Goal: Check status: Check status

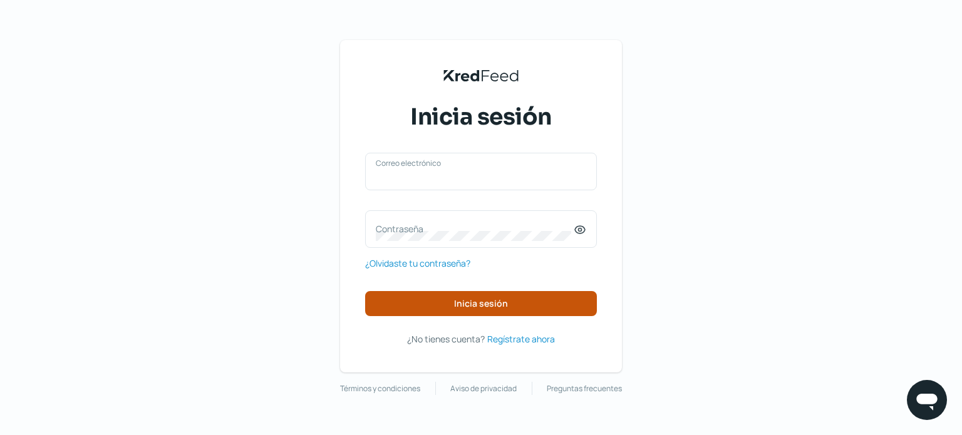
type input "[EMAIL_ADDRESS][DOMAIN_NAME]"
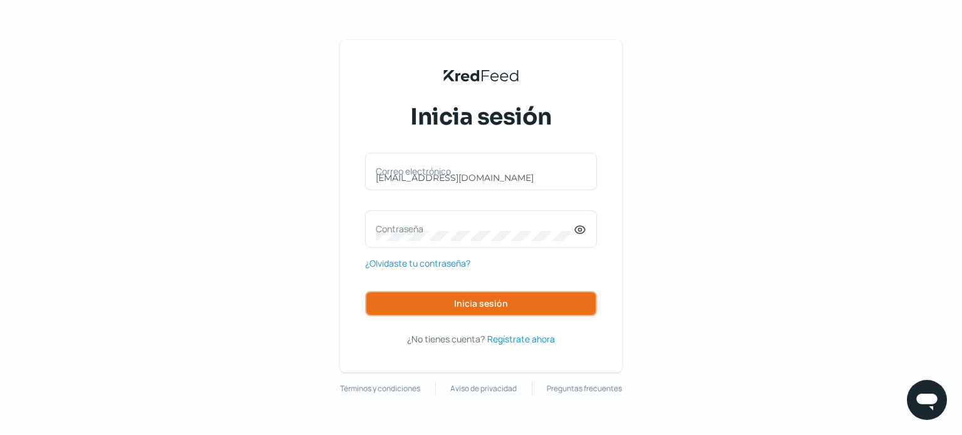
click at [448, 306] on button "Inicia sesión" at bounding box center [481, 303] width 232 height 25
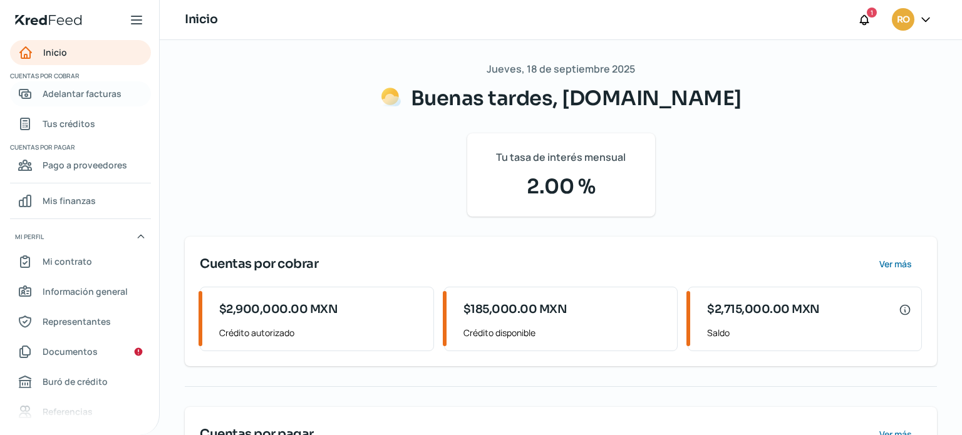
click at [51, 90] on span "Adelantar facturas" at bounding box center [82, 94] width 79 height 16
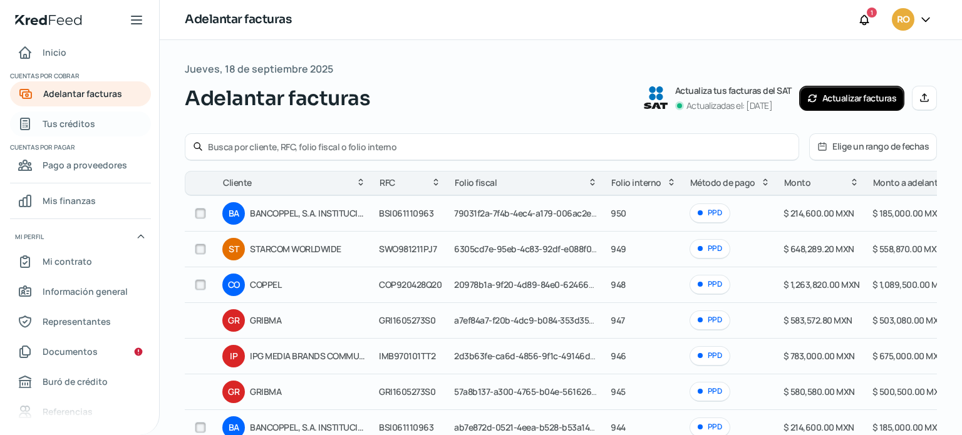
click at [75, 129] on span "Tus créditos" at bounding box center [69, 124] width 53 height 16
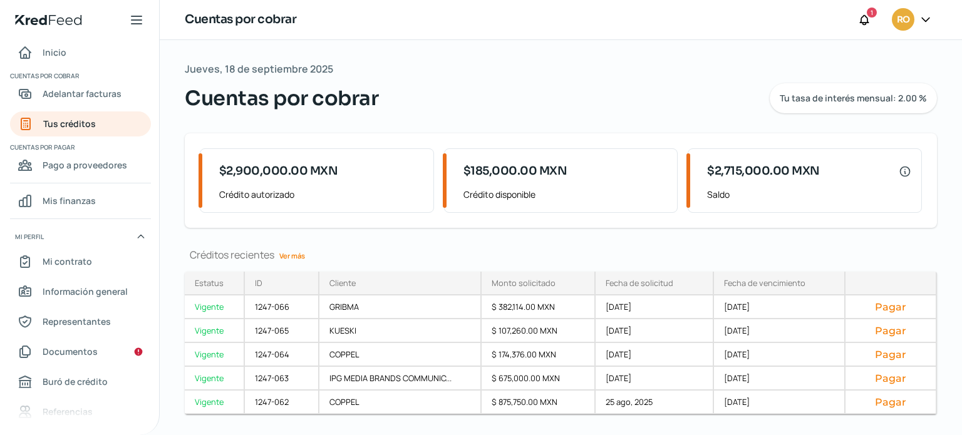
click at [290, 252] on link "Ver más" at bounding box center [292, 255] width 36 height 19
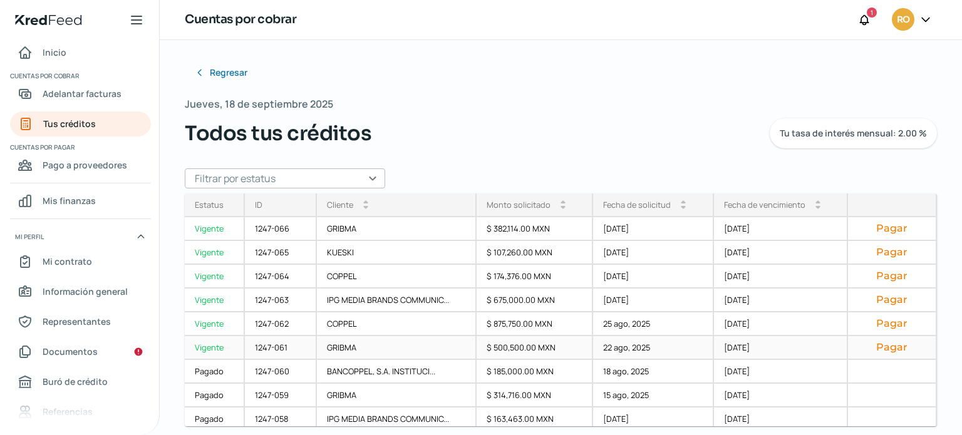
click at [569, 355] on div "$ 500,500.00 MXN" at bounding box center [535, 348] width 116 height 24
